Goal: Task Accomplishment & Management: Manage account settings

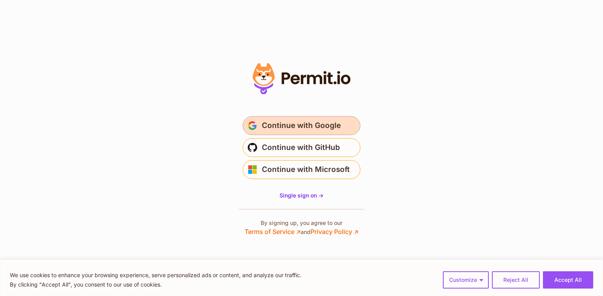
click at [313, 126] on span "Continue with Google" at bounding box center [301, 125] width 79 height 13
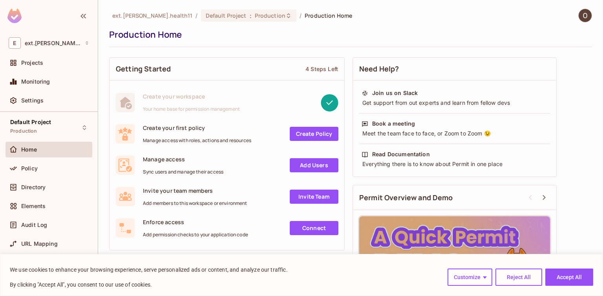
click at [52, 72] on div "Projects" at bounding box center [48, 64] width 87 height 19
click at [43, 67] on div "Projects" at bounding box center [49, 62] width 80 height 9
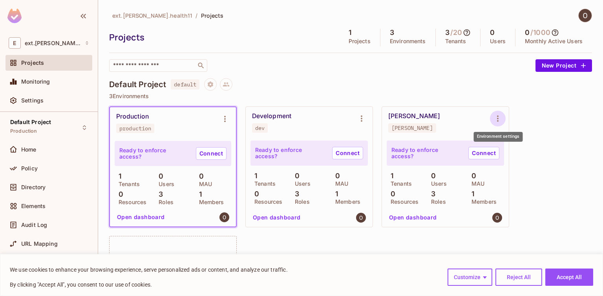
click at [501, 118] on icon "Environment settings" at bounding box center [497, 118] width 9 height 9
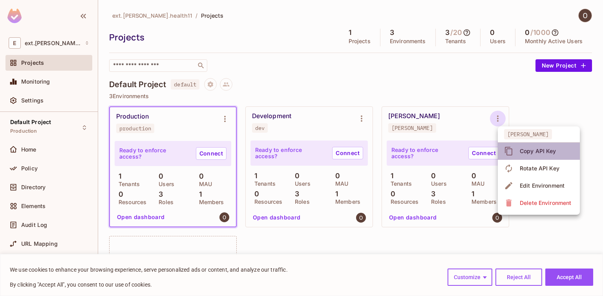
click at [531, 150] on div "Copy API Key" at bounding box center [537, 151] width 36 height 8
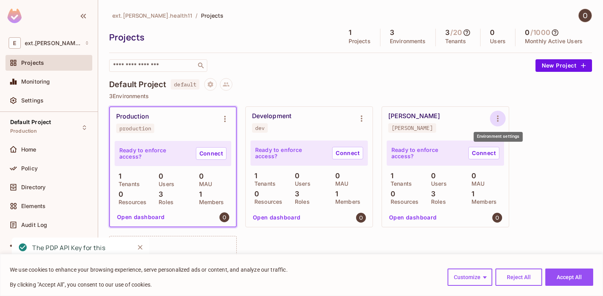
click at [499, 116] on icon "Environment settings" at bounding box center [497, 118] width 9 height 9
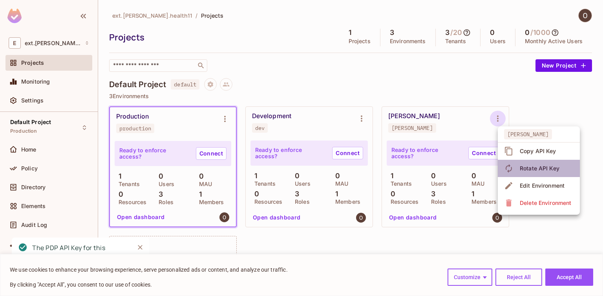
click at [523, 166] on div "Rotate API Key" at bounding box center [539, 168] width 40 height 8
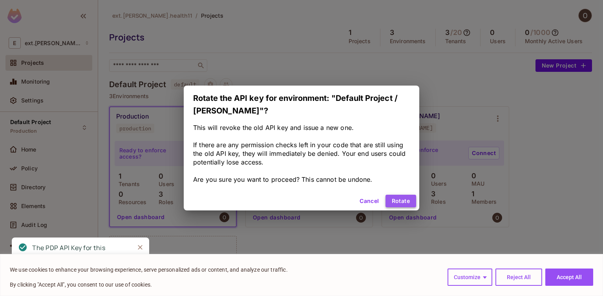
click at [395, 200] on button "Rotate" at bounding box center [400, 201] width 31 height 13
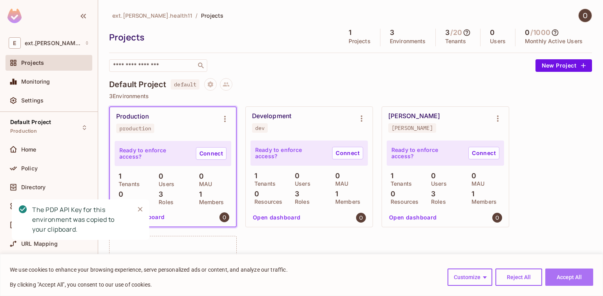
click at [554, 274] on button "Accept All" at bounding box center [569, 276] width 48 height 17
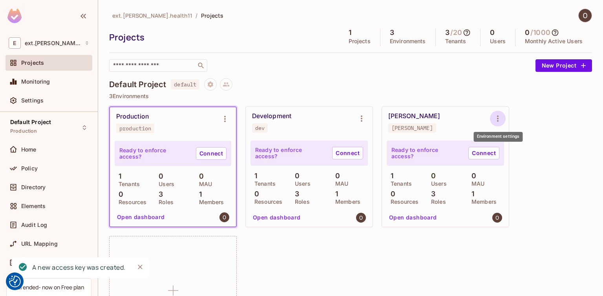
click at [494, 122] on icon "Environment settings" at bounding box center [497, 118] width 9 height 9
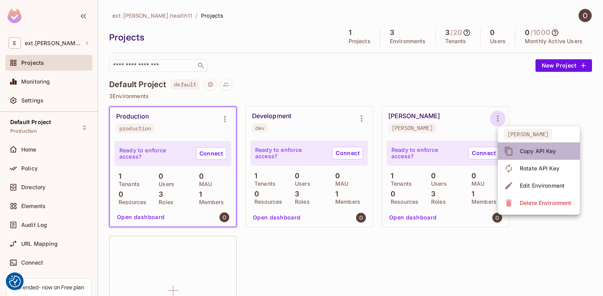
click at [539, 155] on span "Copy API Key" at bounding box center [537, 151] width 41 height 13
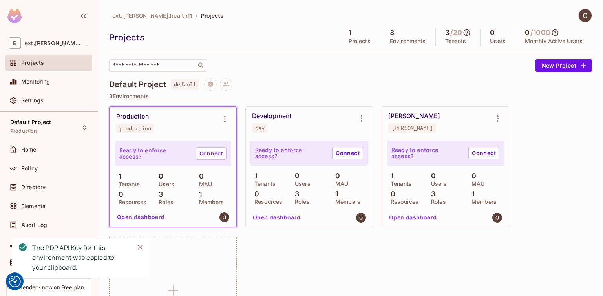
click at [537, 157] on div "Production production Ready to enforce access? Connect 1 Tenants 0 Users 0 MAU …" at bounding box center [350, 231] width 483 height 250
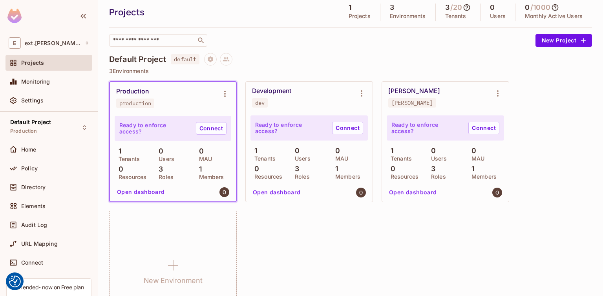
scroll to position [30, 0]
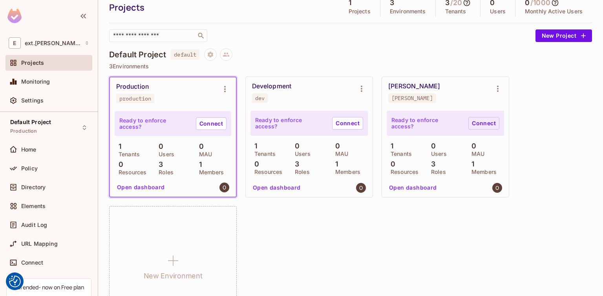
click at [488, 122] on link "Connect" at bounding box center [483, 123] width 31 height 13
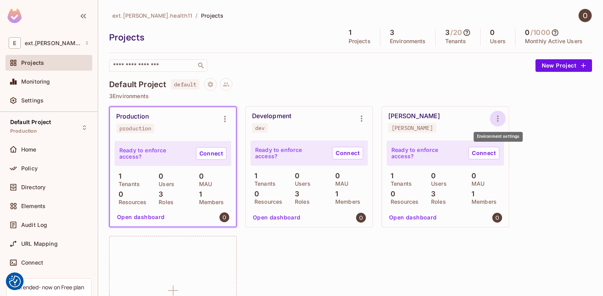
click at [495, 118] on icon "Environment settings" at bounding box center [497, 118] width 9 height 9
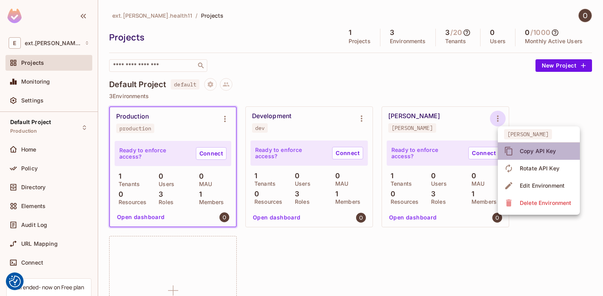
click at [521, 149] on div "Copy API Key" at bounding box center [537, 151] width 36 height 8
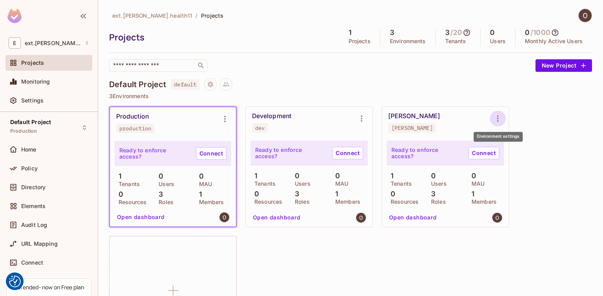
click at [500, 117] on icon "Environment settings" at bounding box center [497, 118] width 9 height 9
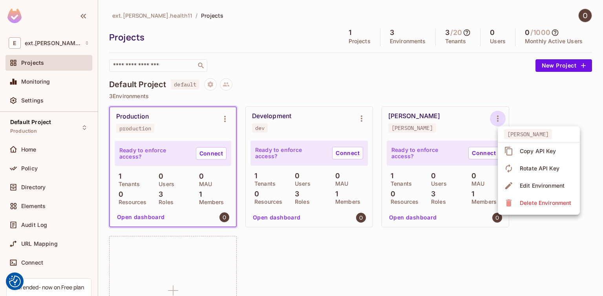
click at [529, 203] on div "Delete Environment" at bounding box center [544, 203] width 51 height 8
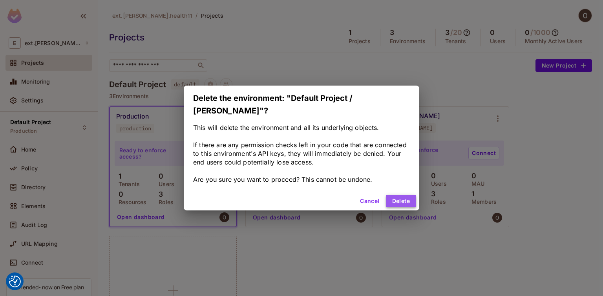
click at [397, 195] on button "Delete" at bounding box center [401, 201] width 30 height 13
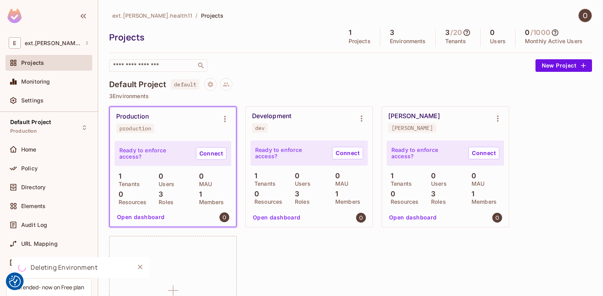
click at [276, 114] on div "Development" at bounding box center [271, 116] width 39 height 8
copy div "Development"
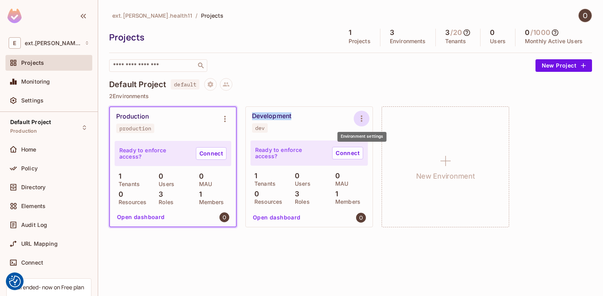
click at [368, 116] on button "Environment settings" at bounding box center [361, 119] width 16 height 16
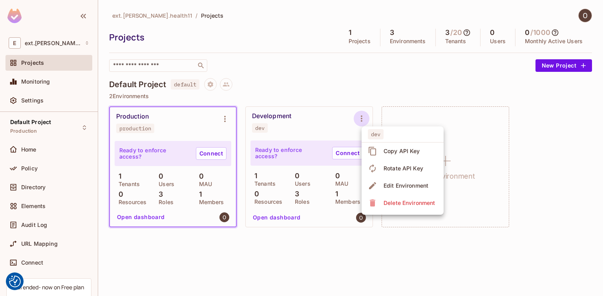
drag, startPoint x: 272, startPoint y: 130, endPoint x: 257, endPoint y: 126, distance: 15.5
click at [257, 126] on div at bounding box center [301, 148] width 603 height 296
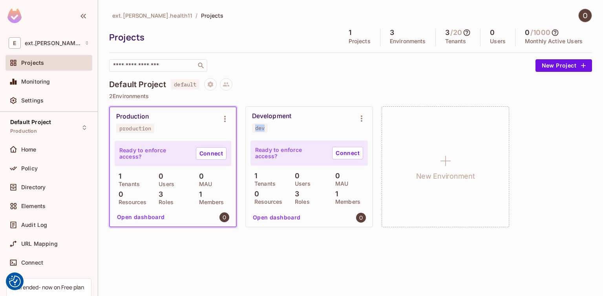
drag, startPoint x: 265, startPoint y: 129, endPoint x: 255, endPoint y: 129, distance: 10.6
click at [255, 129] on span "dev" at bounding box center [260, 127] width 16 height 9
copy div "dev"
click at [359, 121] on icon "Environment settings" at bounding box center [361, 118] width 9 height 9
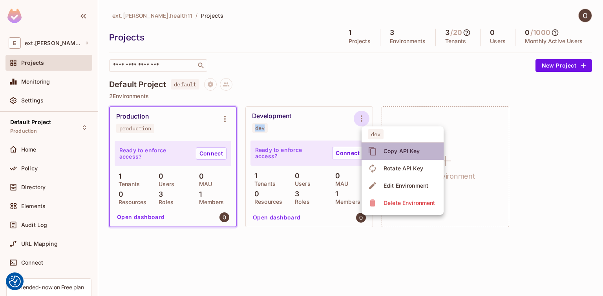
click at [383, 152] on div "Copy API Key" at bounding box center [401, 151] width 36 height 8
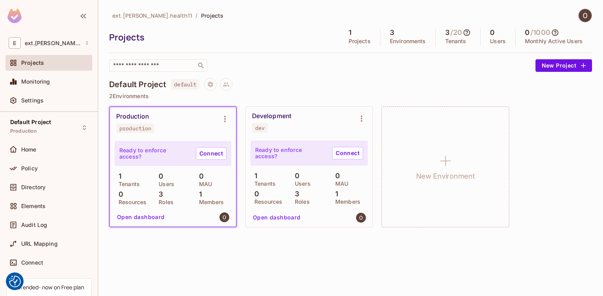
click at [189, 84] on span "default" at bounding box center [185, 84] width 29 height 10
click at [211, 84] on icon "Project settings" at bounding box center [210, 84] width 7 height 7
click at [247, 73] on div at bounding box center [301, 148] width 603 height 296
click at [274, 219] on button "Open dashboard" at bounding box center [276, 217] width 54 height 13
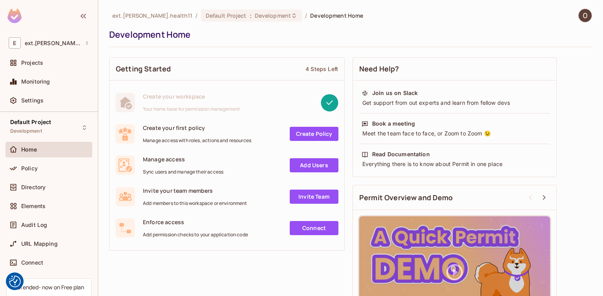
scroll to position [45, 0]
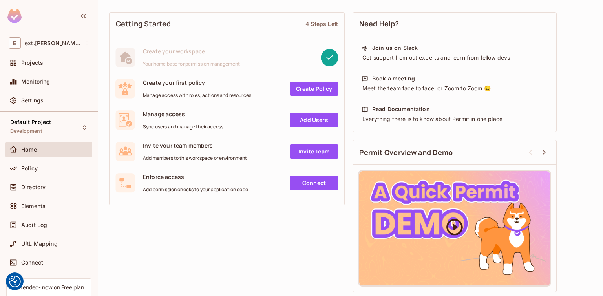
click at [458, 223] on icon at bounding box center [454, 227] width 20 height 20
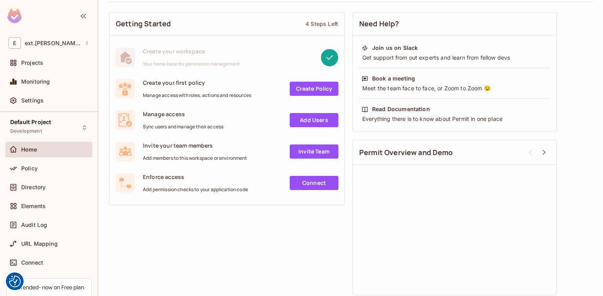
scroll to position [0, 0]
